Goal: Download file/media

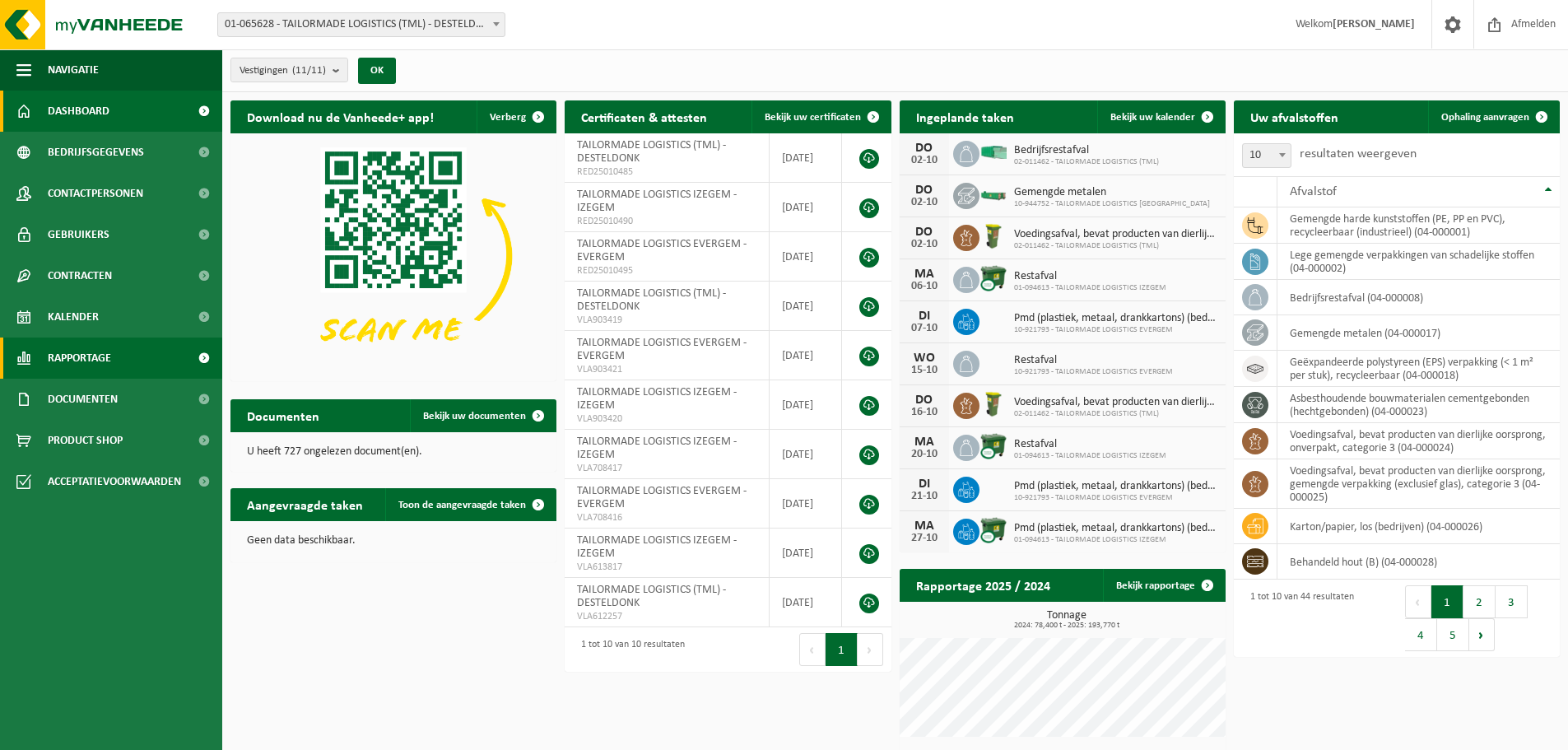
click at [74, 355] on span "Rapportage" at bounding box center [80, 358] width 63 height 41
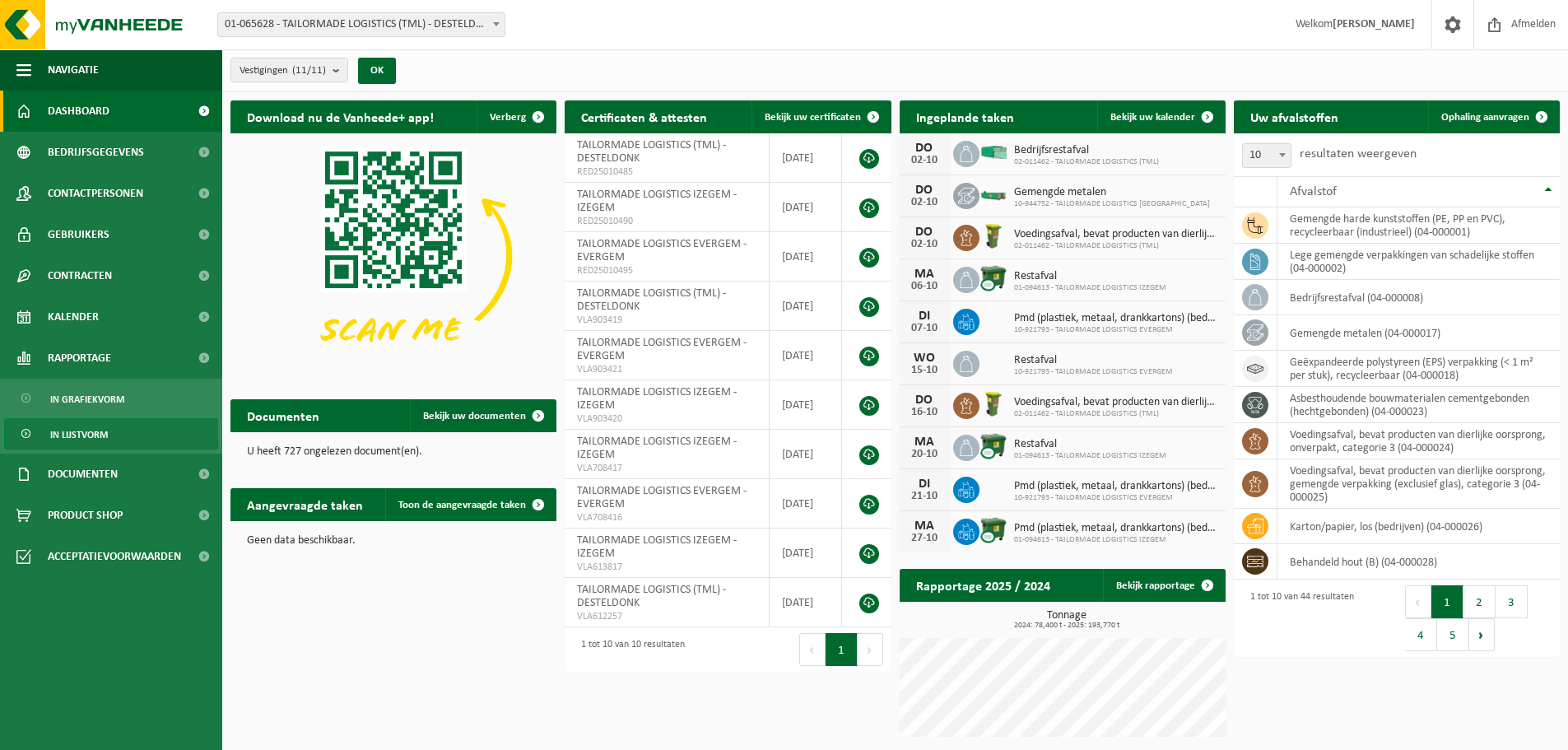
click at [84, 435] on span "In lijstvorm" at bounding box center [79, 435] width 57 height 31
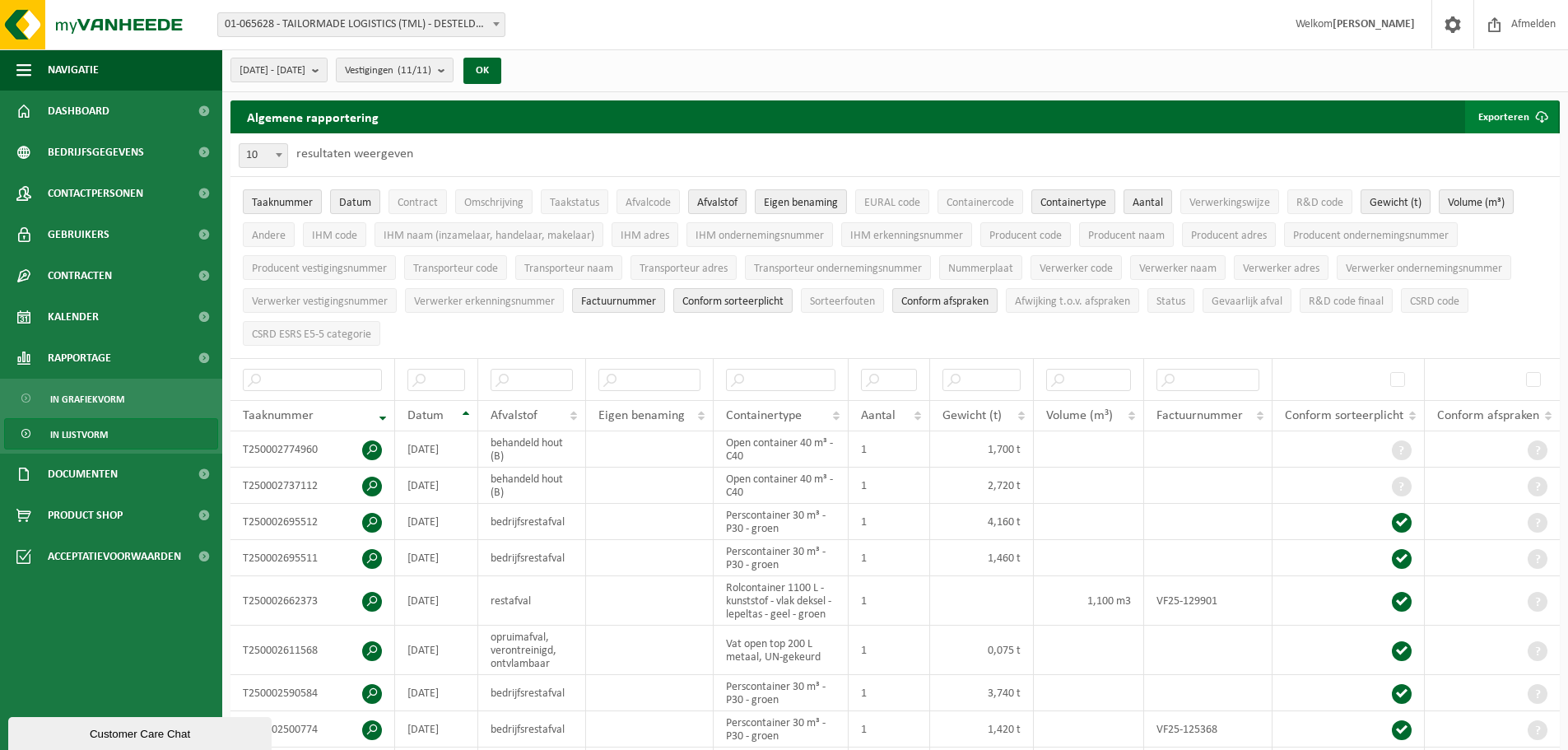
click at [1505, 114] on button "Exporteren" at bounding box center [1512, 117] width 93 height 33
click at [1467, 181] on link "Alle beschikbare kolommen" at bounding box center [1482, 183] width 149 height 33
